Goal: Task Accomplishment & Management: Complete application form

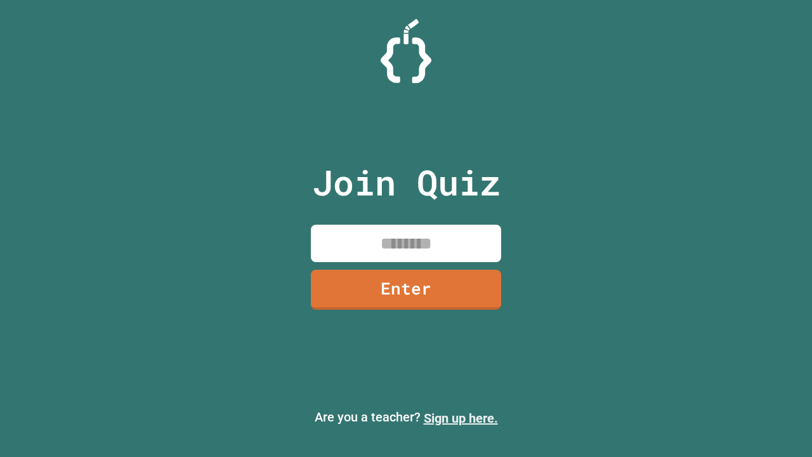
click at [461, 418] on link "Sign up here." at bounding box center [461, 418] width 74 height 15
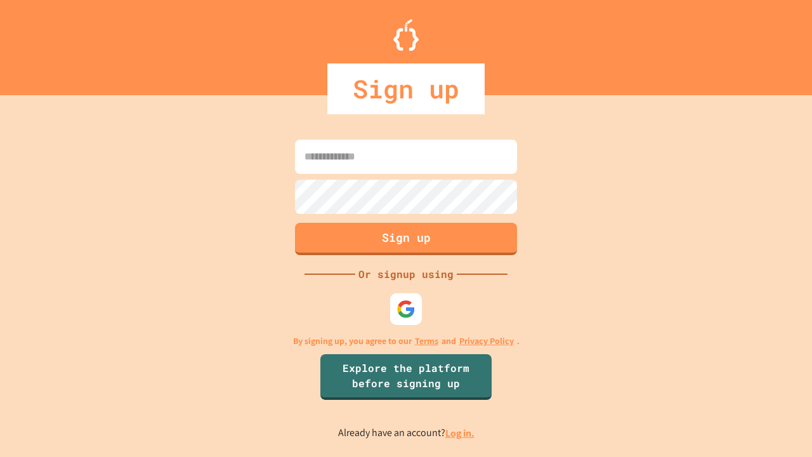
click at [461, 433] on link "Log in." at bounding box center [460, 433] width 29 height 13
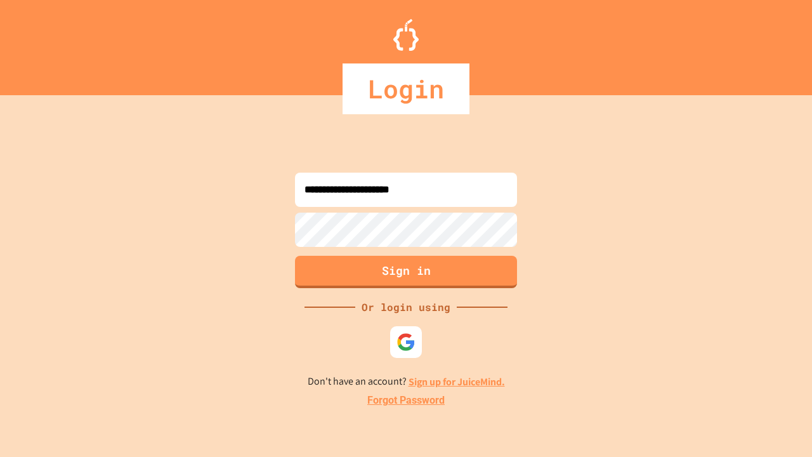
type input "**********"
